Goal: Information Seeking & Learning: Learn about a topic

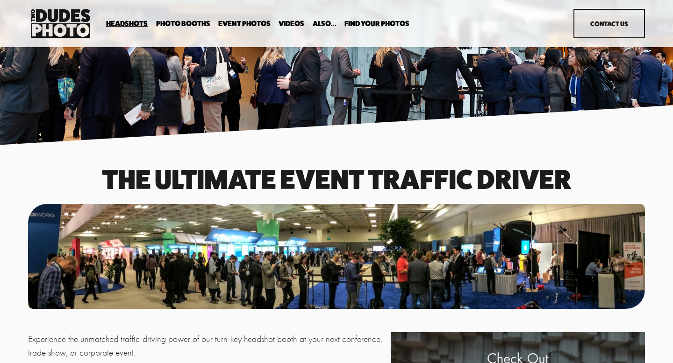
click at [0, 0] on span "Bespoke Booth" at bounding box center [0, 0] width 0 height 0
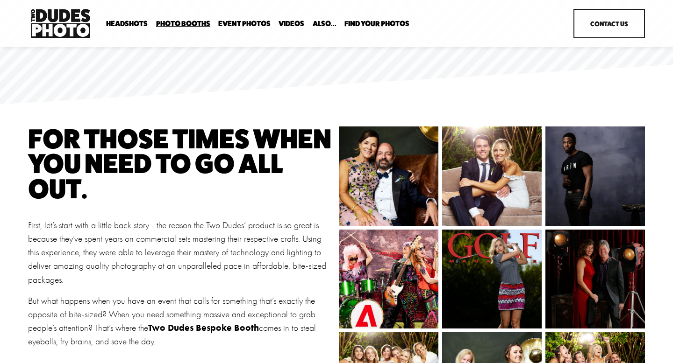
scroll to position [25, 0]
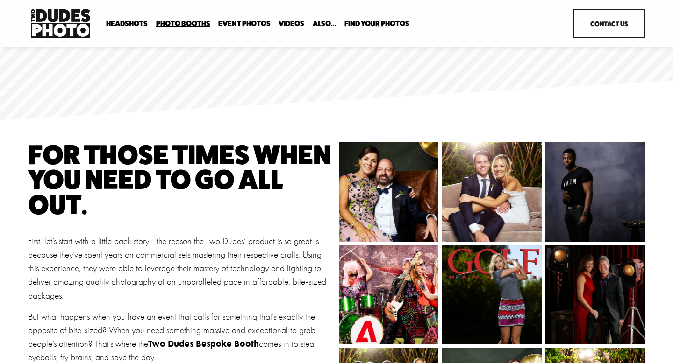
click at [498, 168] on img at bounding box center [483, 191] width 133 height 99
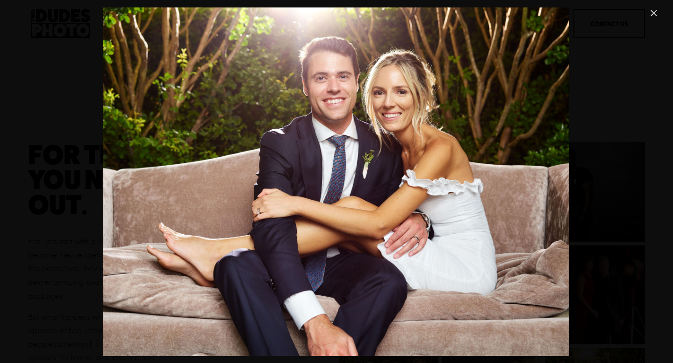
click at [584, 174] on div "Gallery" at bounding box center [336, 181] width 645 height 349
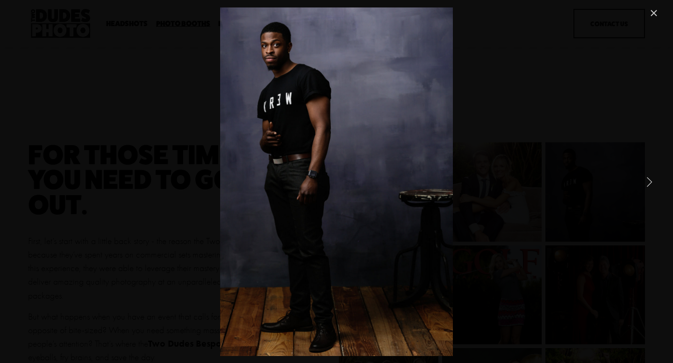
click at [659, 17] on link "Close" at bounding box center [653, 12] width 11 height 11
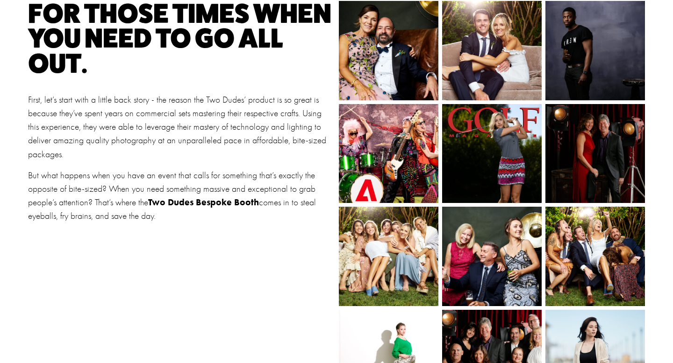
scroll to position [189, 0]
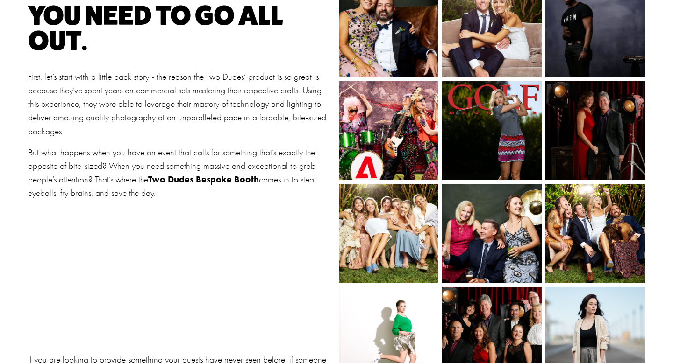
click at [405, 228] on img at bounding box center [388, 233] width 139 height 99
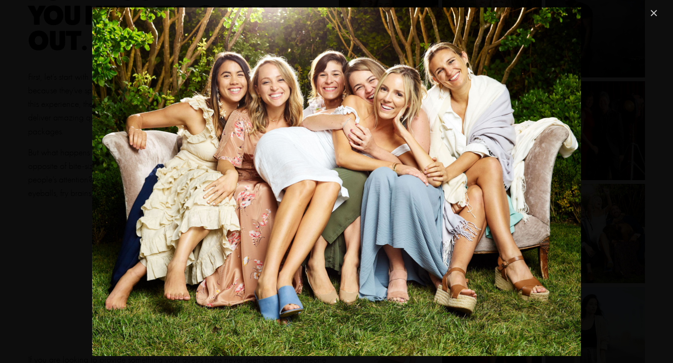
click at [592, 76] on div "Gallery" at bounding box center [336, 181] width 645 height 349
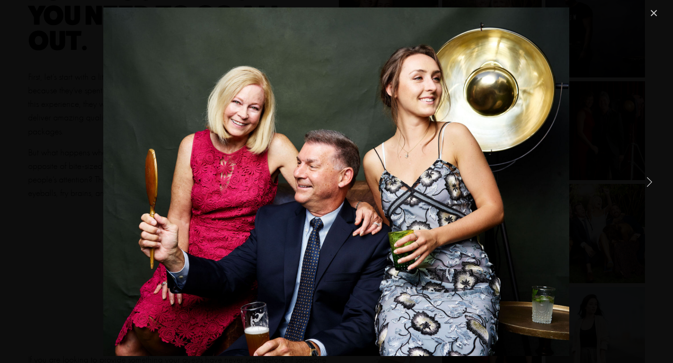
click at [665, 6] on div "Gallery" at bounding box center [336, 181] width 673 height 363
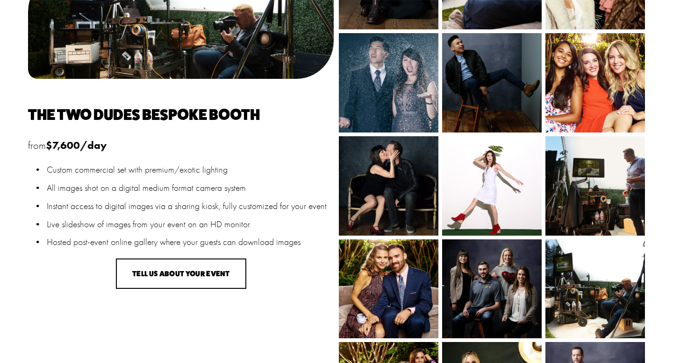
scroll to position [652, 0]
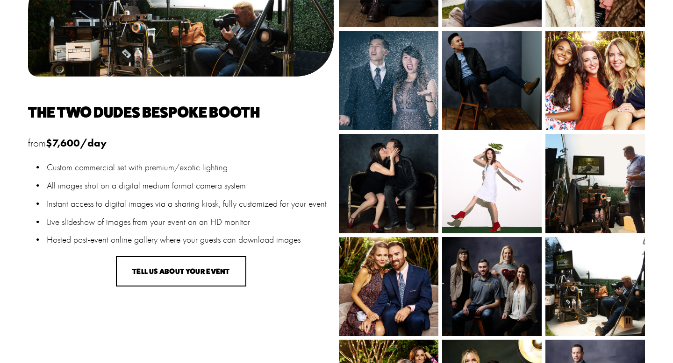
click at [604, 66] on img at bounding box center [594, 80] width 133 height 99
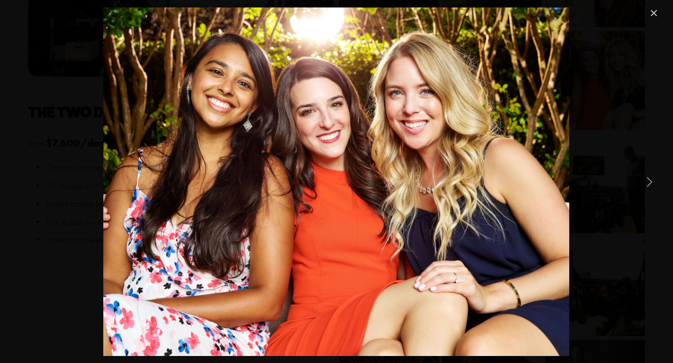
click at [662, 15] on div "Gallery" at bounding box center [336, 181] width 673 height 363
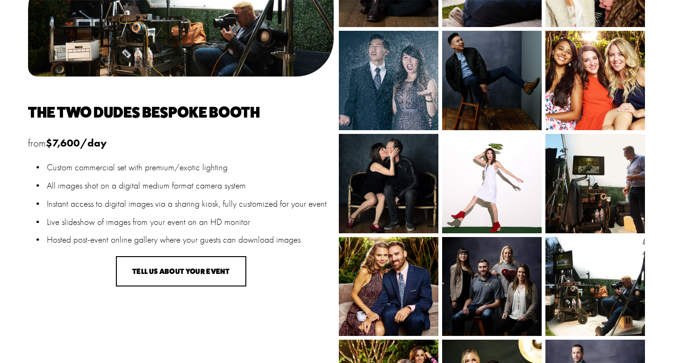
click at [659, 14] on link "Close" at bounding box center [653, 12] width 11 height 11
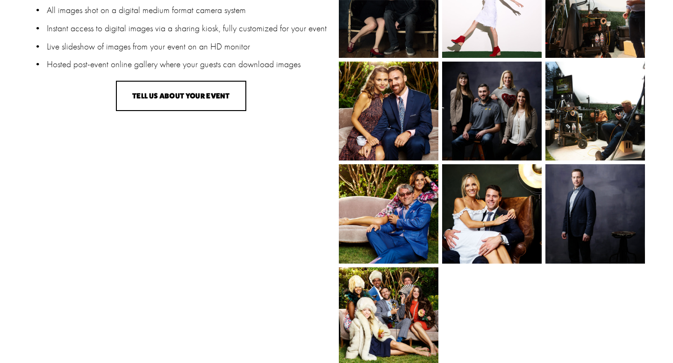
scroll to position [872, 0]
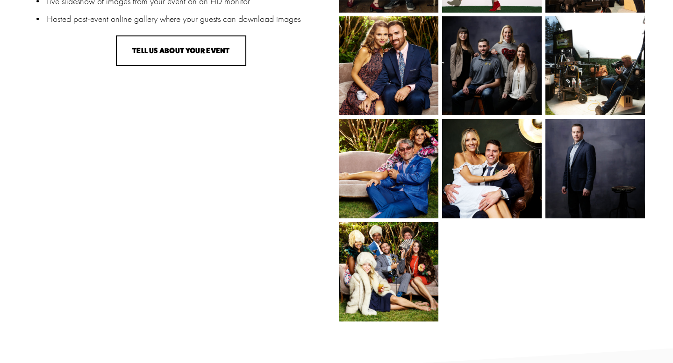
click at [404, 142] on img at bounding box center [380, 168] width 133 height 99
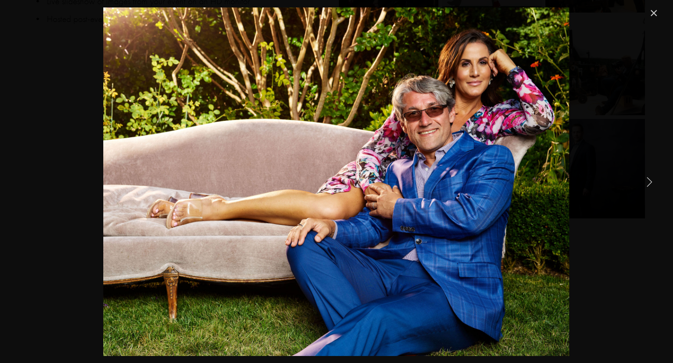
click at [653, 11] on link "Close" at bounding box center [653, 12] width 11 height 11
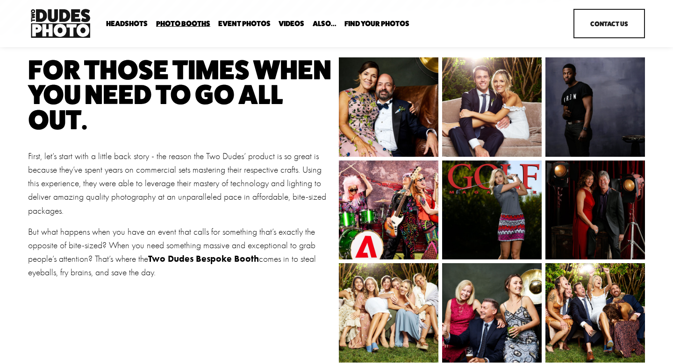
scroll to position [1, 0]
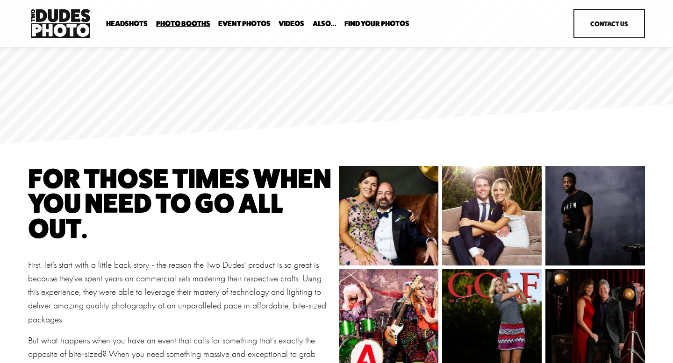
click at [0, 0] on span "Party Booth" at bounding box center [0, 0] width 0 height 0
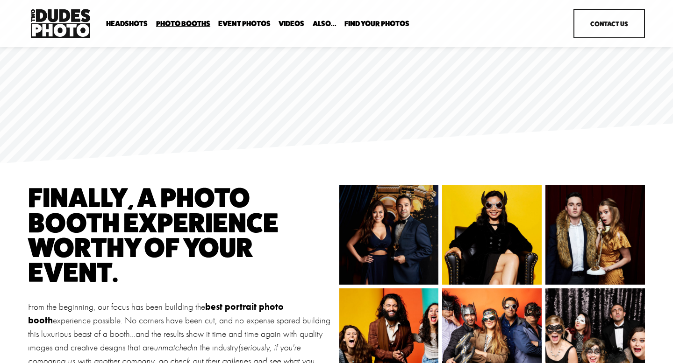
click at [0, 0] on span "Anti Booth" at bounding box center [0, 0] width 0 height 0
